Goal: Use online tool/utility: Utilize a website feature to perform a specific function

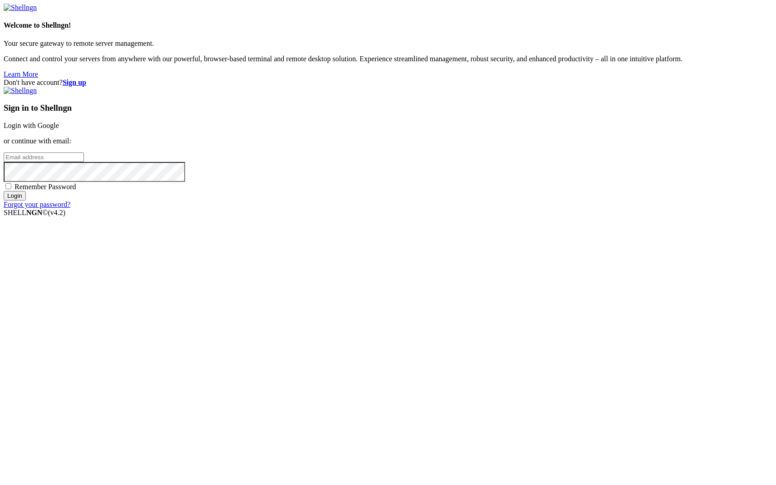
click at [59, 129] on link "Login with Google" at bounding box center [31, 126] width 55 height 8
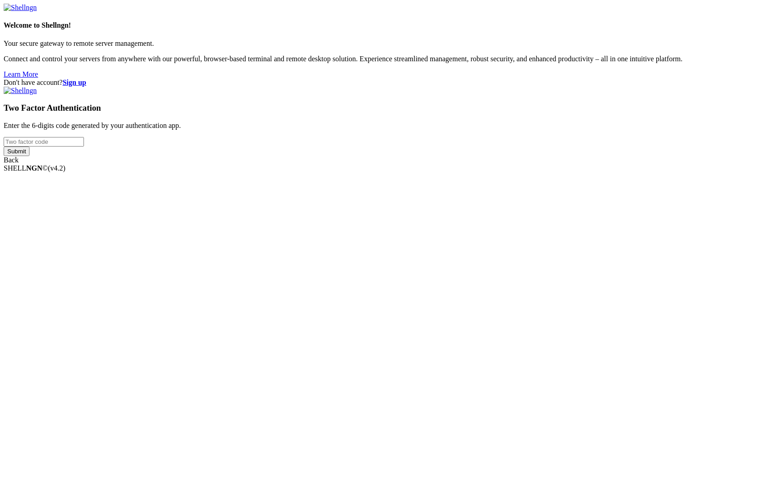
click at [84, 147] on input "number" at bounding box center [44, 142] width 80 height 10
type input "901878"
click at [29, 156] on input "Submit" at bounding box center [17, 152] width 26 height 10
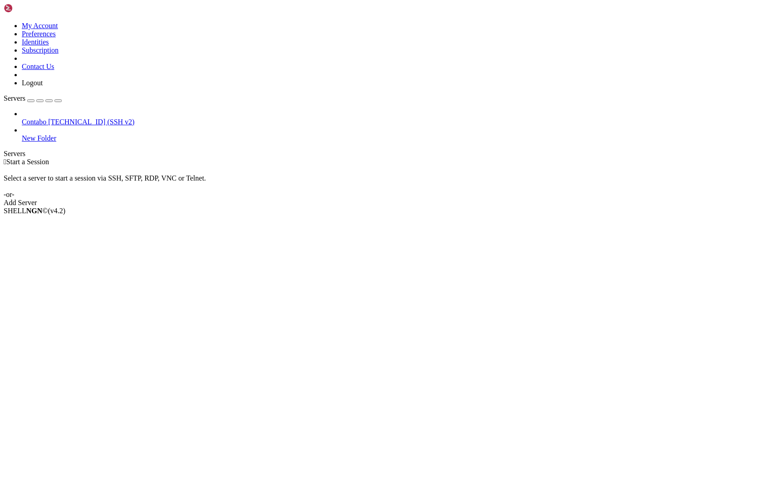
click at [48, 118] on span "[TECHNICAL_ID] (SSH v2)" at bounding box center [91, 122] width 86 height 8
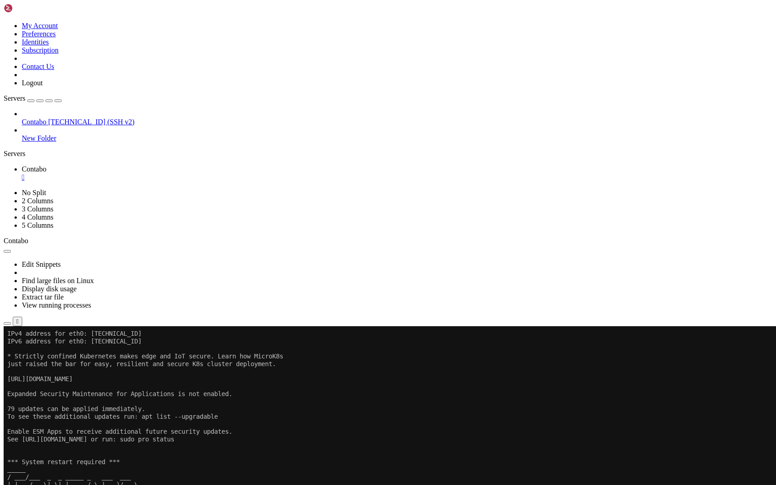
scroll to position [106, 0]
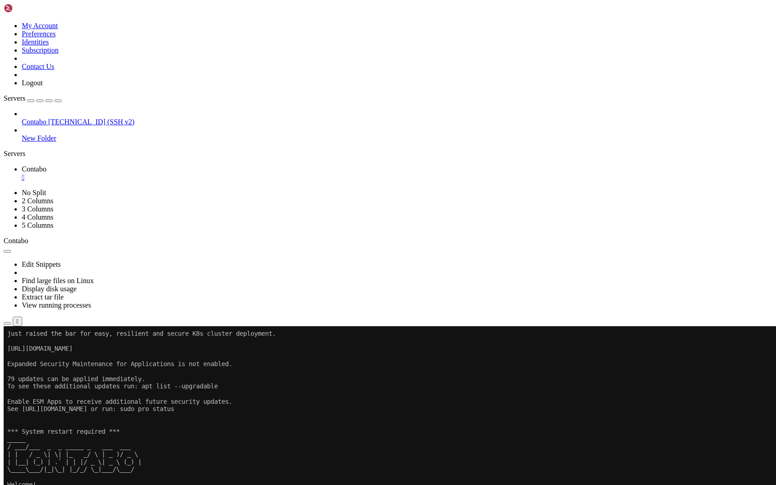
scroll to position [136, 0]
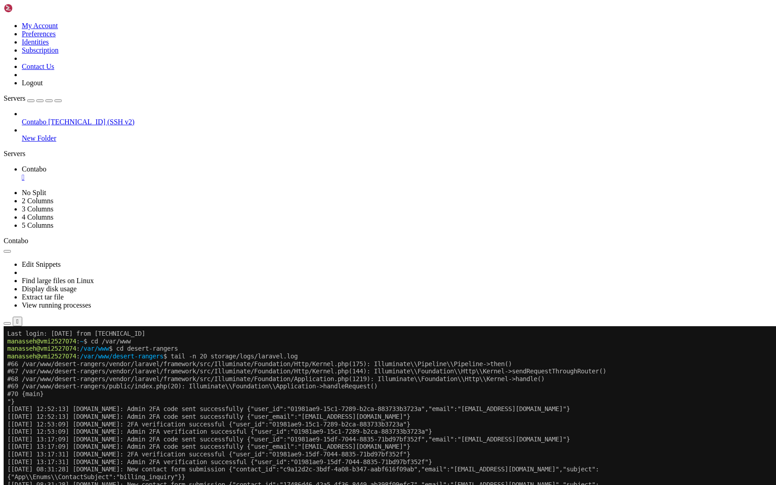
scroll to position [339, 0]
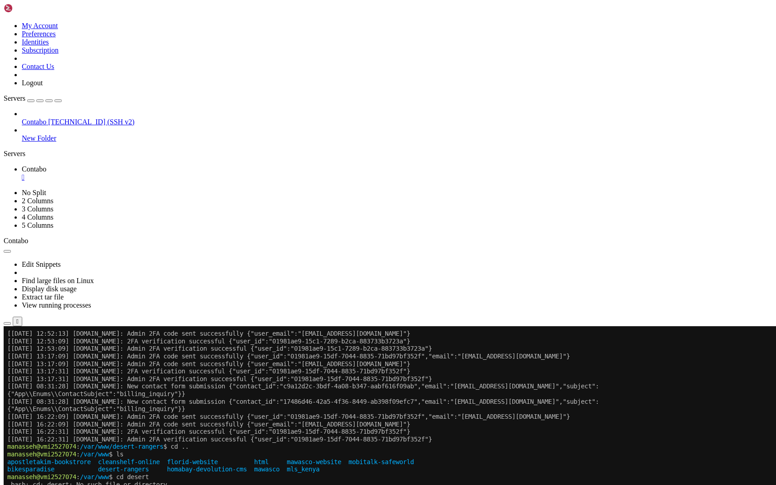
scroll to position [423, 0]
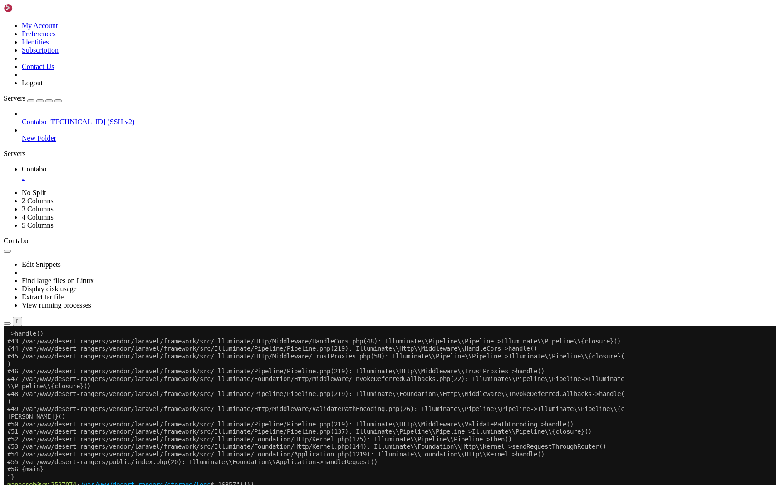
scroll to position [172523, 0]
